Goal: Task Accomplishment & Management: Manage account settings

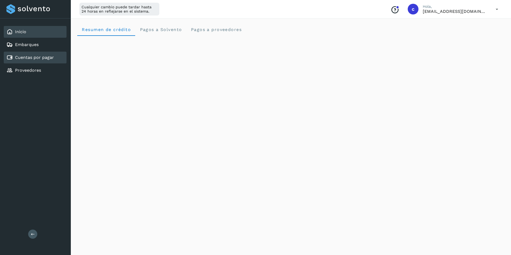
click at [50, 59] on link "Cuentas por pagar" at bounding box center [34, 57] width 39 height 5
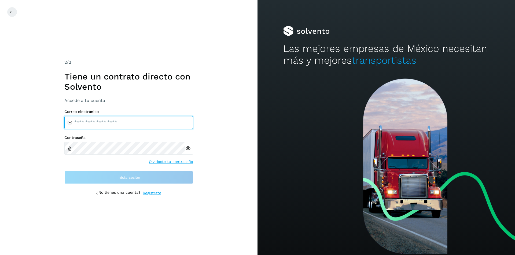
click at [135, 124] on input "email" at bounding box center [128, 122] width 129 height 13
type input "**********"
